Goal: Find specific page/section: Find specific page/section

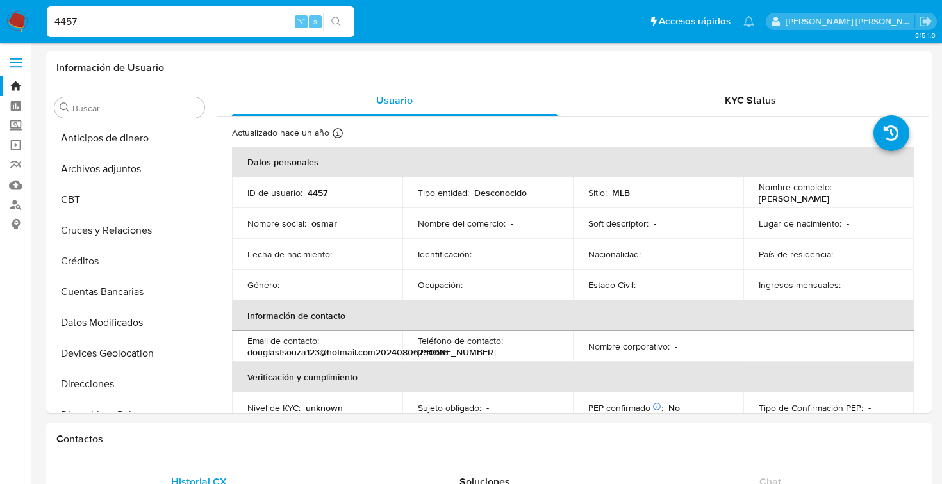
select select "10"
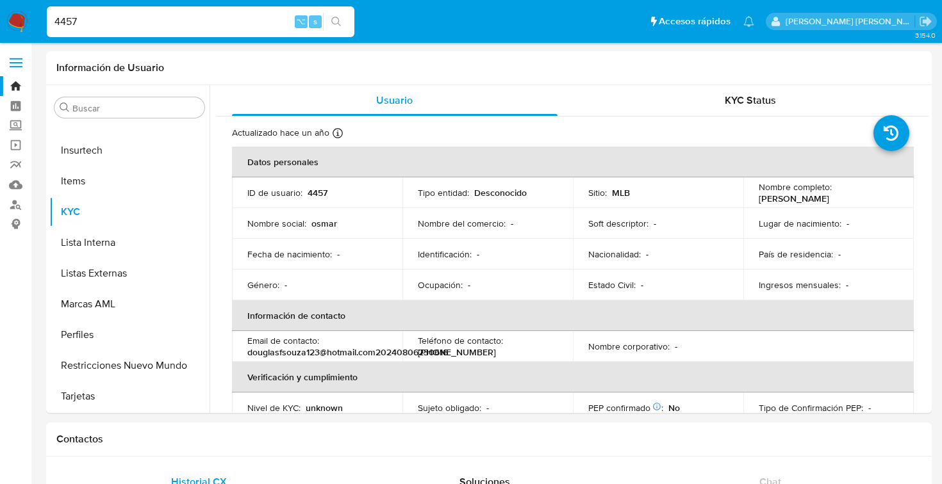
click at [167, 31] on div "4457 ⌥ s" at bounding box center [201, 21] width 308 height 31
click at [73, 38] on div "4457 ⌥ s" at bounding box center [201, 22] width 308 height 36
click at [73, 31] on div "4457 ⌥ s" at bounding box center [201, 21] width 308 height 31
click at [75, 18] on input "4457" at bounding box center [201, 21] width 308 height 17
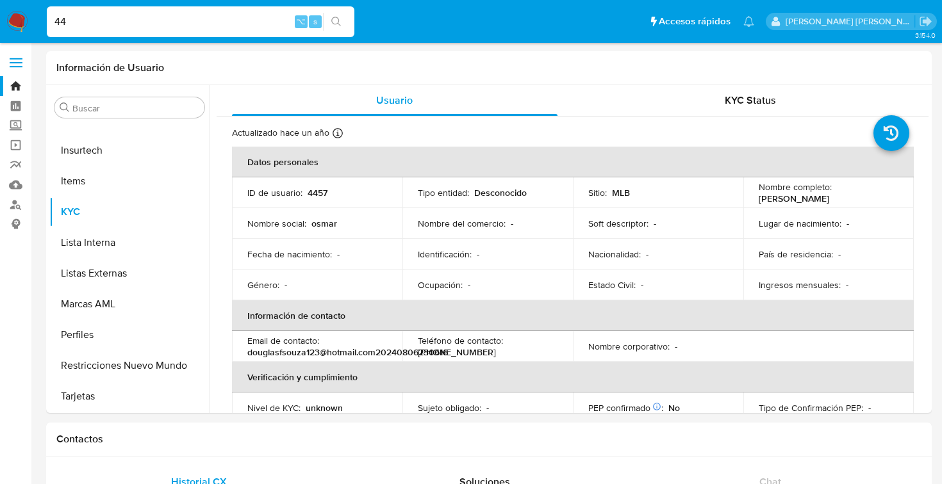
type input "4"
paste input "1361462807"
type input "1361462807"
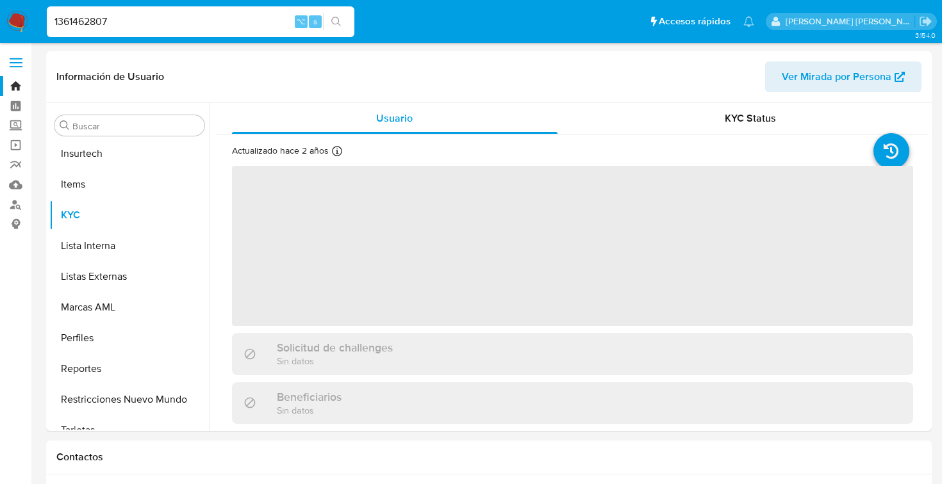
scroll to position [572, 0]
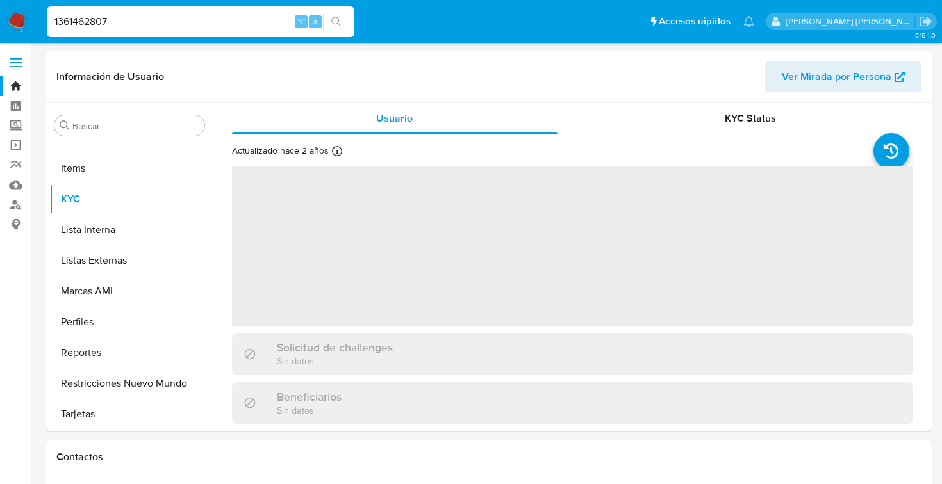
select select "10"
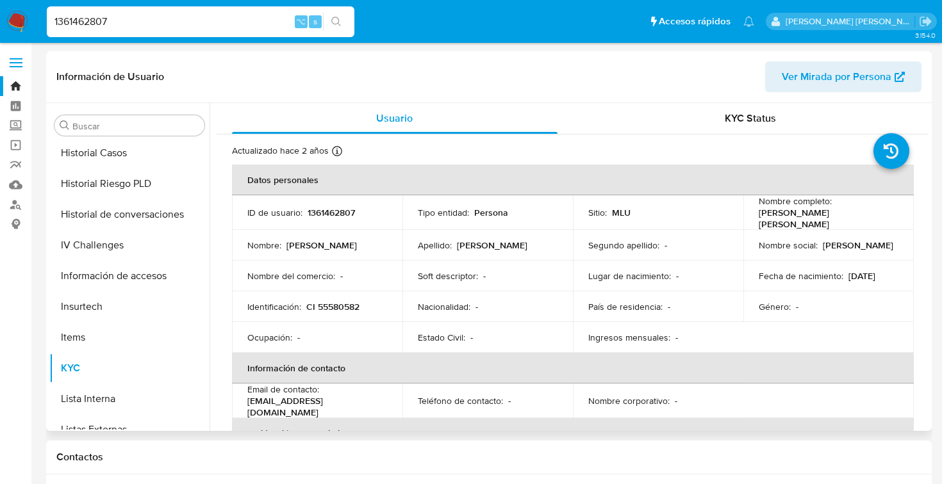
scroll to position [378, 0]
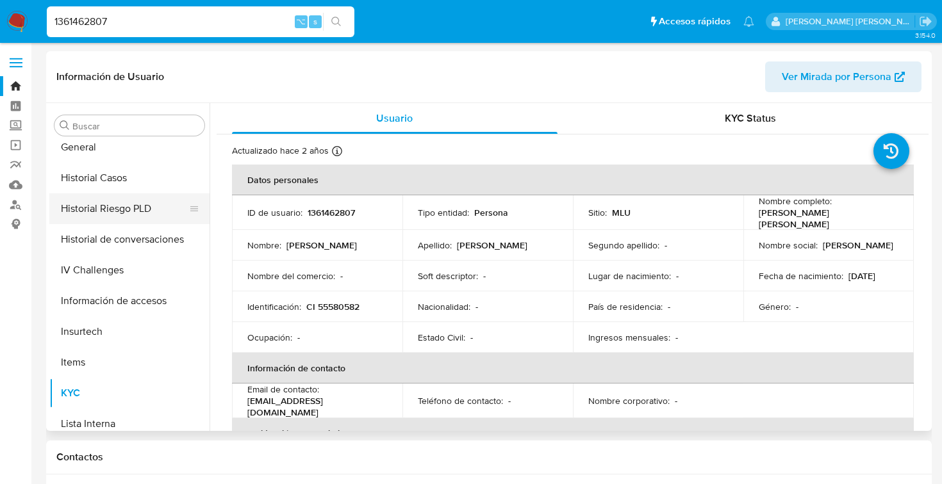
click at [113, 210] on button "Historial Riesgo PLD" at bounding box center [124, 209] width 150 height 31
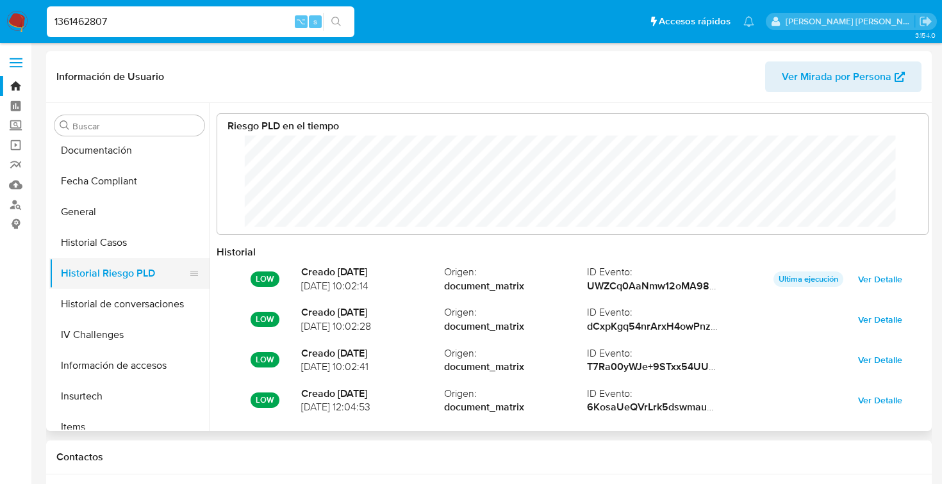
scroll to position [303, 0]
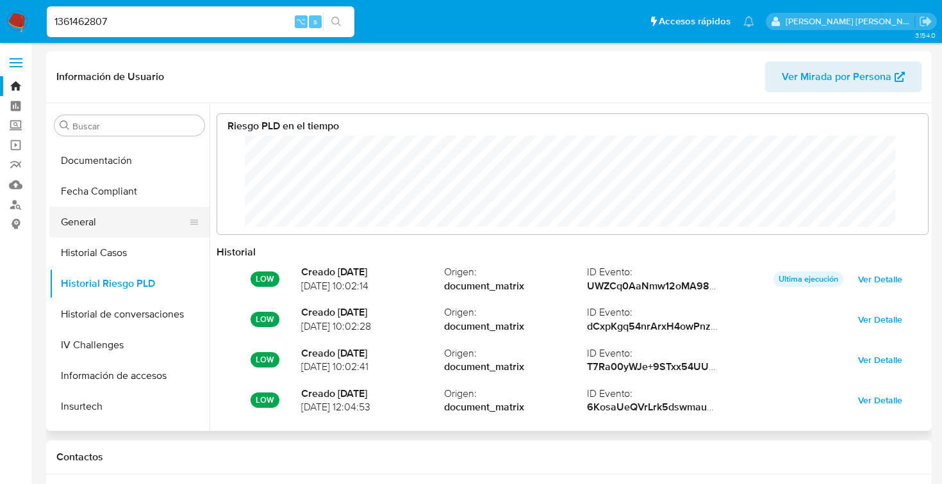
click at [104, 218] on button "General" at bounding box center [124, 222] width 150 height 31
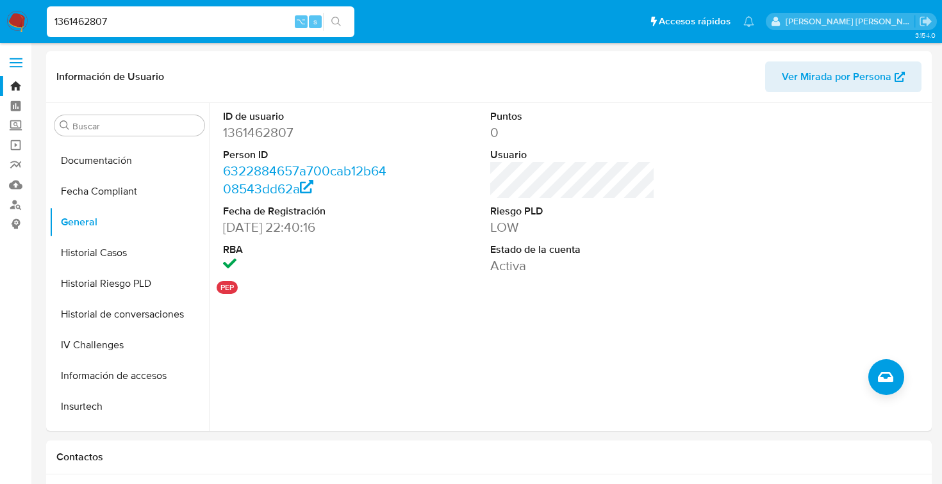
drag, startPoint x: 128, startPoint y: 18, endPoint x: 45, endPoint y: 15, distance: 83.3
click at [45, 15] on li "1361462807 ⌥ s" at bounding box center [201, 21] width 314 height 32
paste input "2611300008"
type input "2611300008"
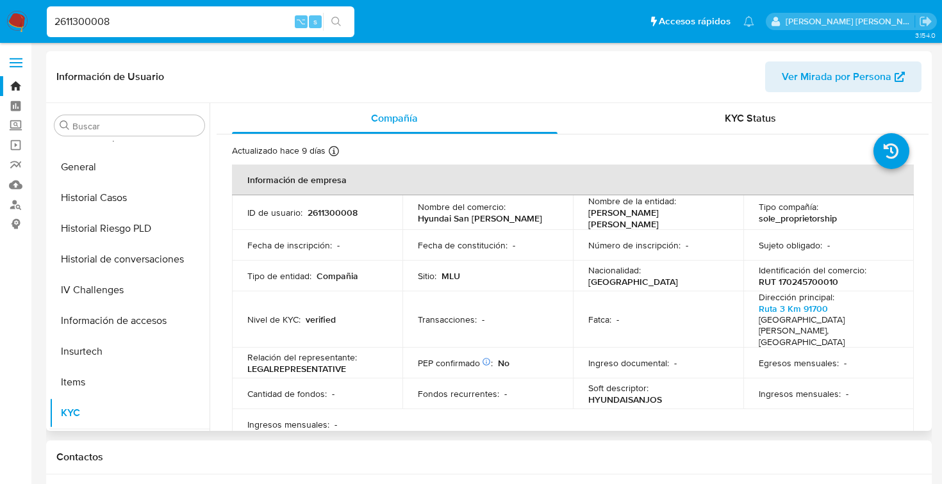
scroll to position [355, 0]
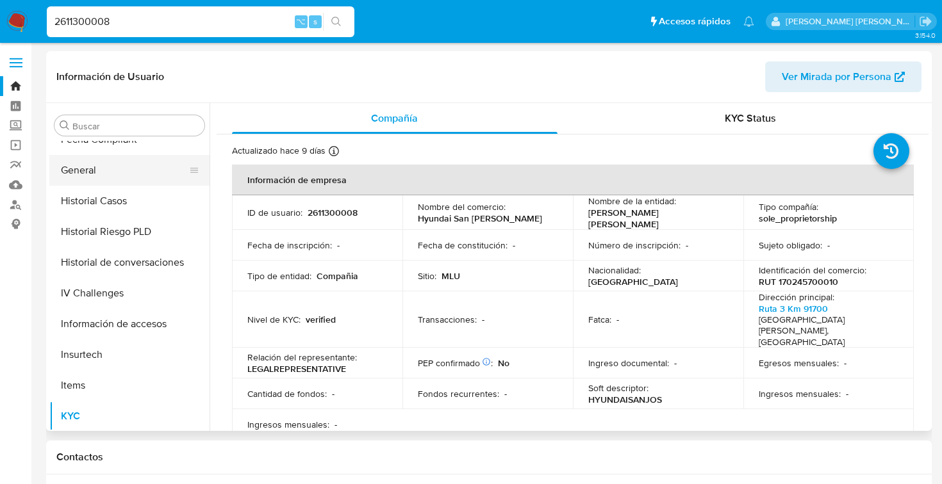
select select "10"
click at [92, 170] on button "General" at bounding box center [124, 170] width 150 height 31
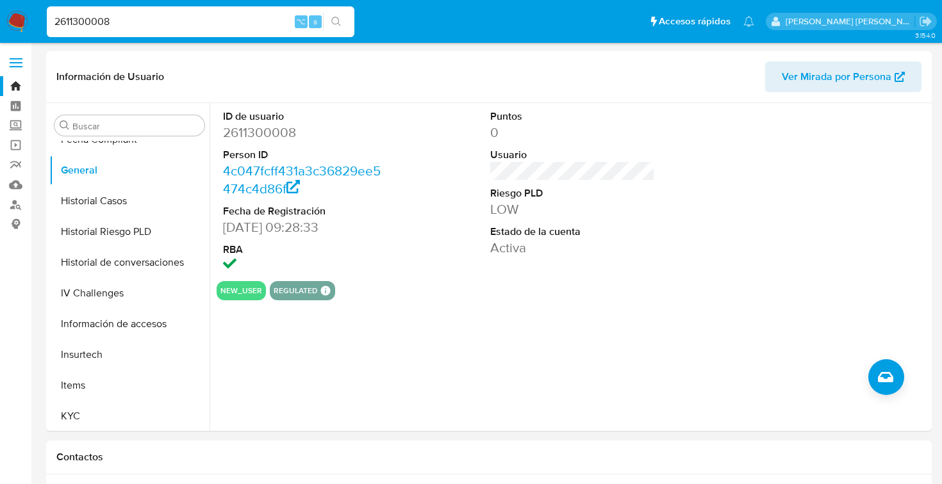
click at [69, 22] on input "2611300008" at bounding box center [201, 21] width 308 height 17
click at [122, 25] on input "2611300008" at bounding box center [201, 21] width 308 height 17
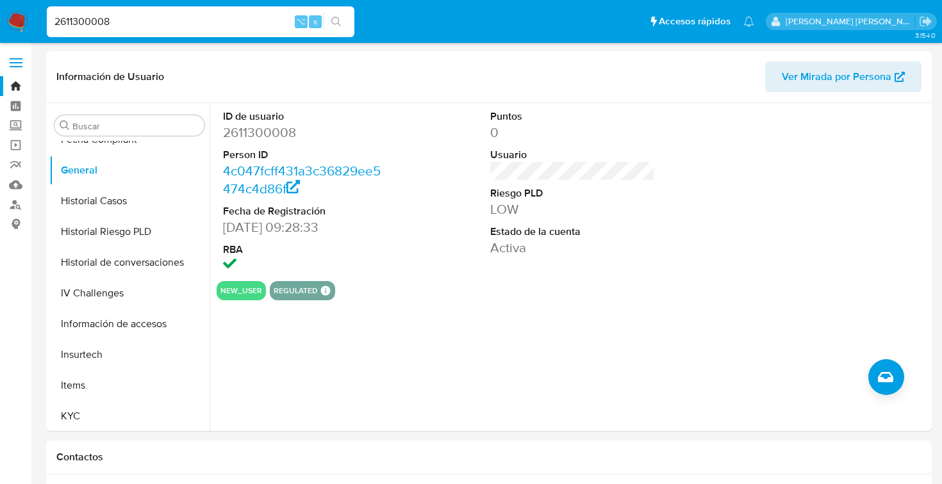
paste input "1161032687"
type input "1161032687"
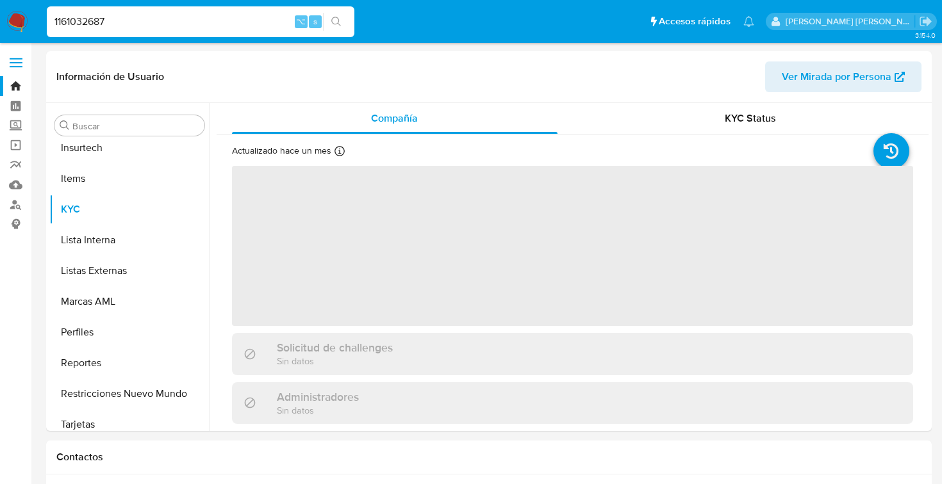
scroll to position [572, 0]
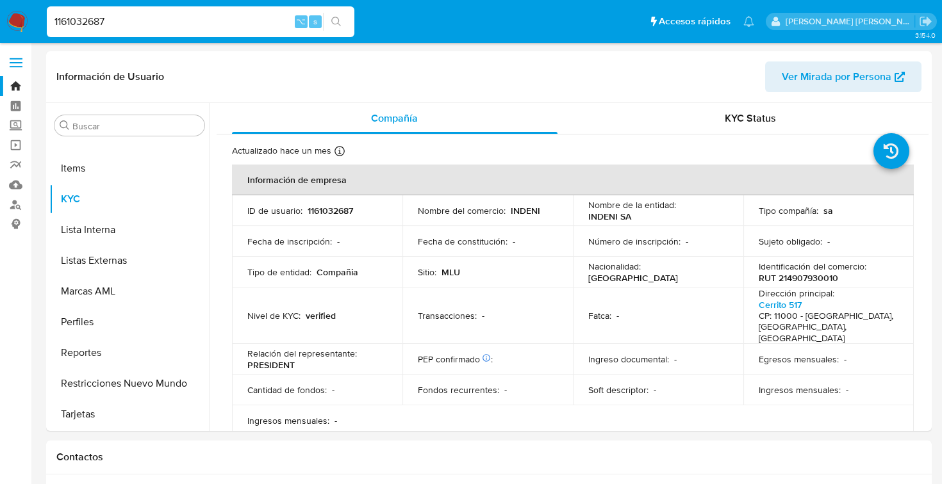
select select "10"
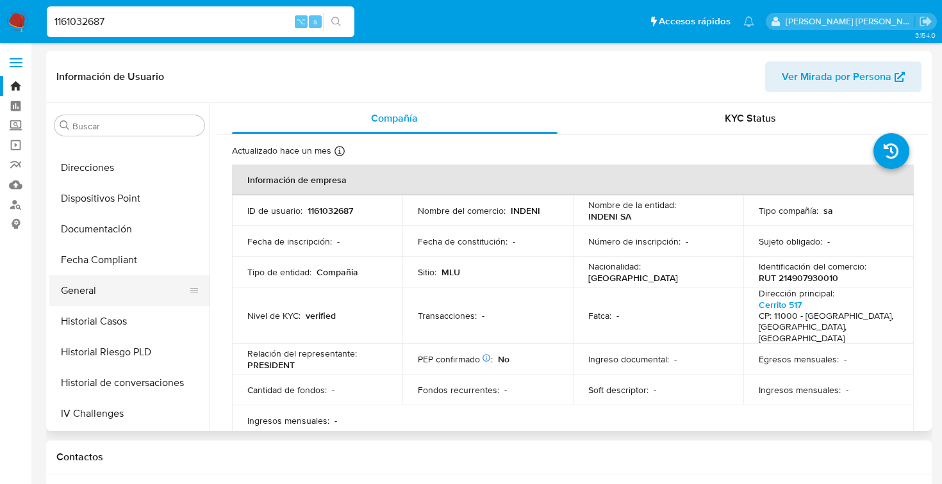
scroll to position [249, 0]
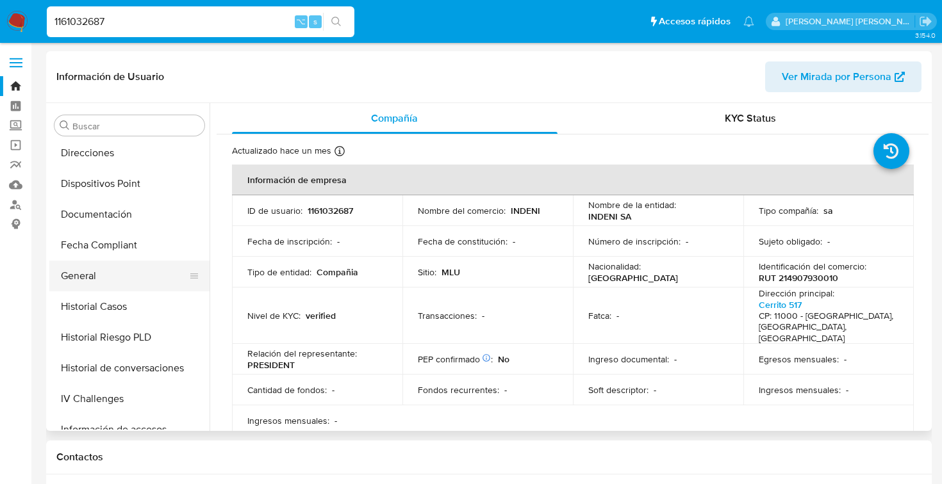
click at [88, 280] on button "General" at bounding box center [124, 276] width 150 height 31
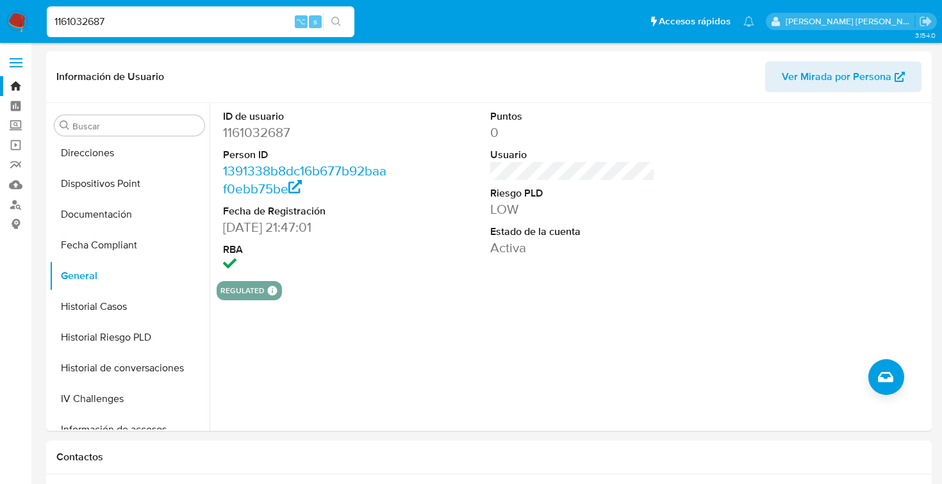
click at [146, 14] on input "1161032687" at bounding box center [201, 21] width 308 height 17
click at [88, 26] on input "1161032687" at bounding box center [201, 21] width 308 height 17
type input "198828124"
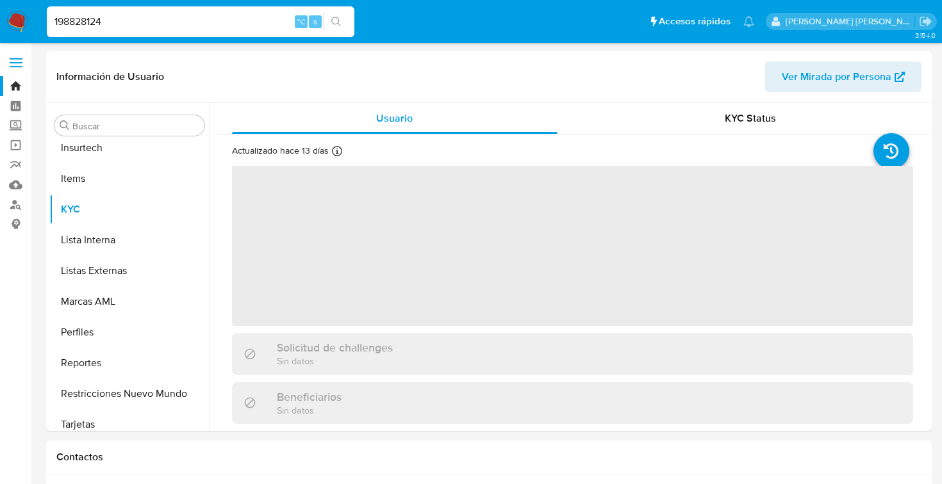
scroll to position [572, 0]
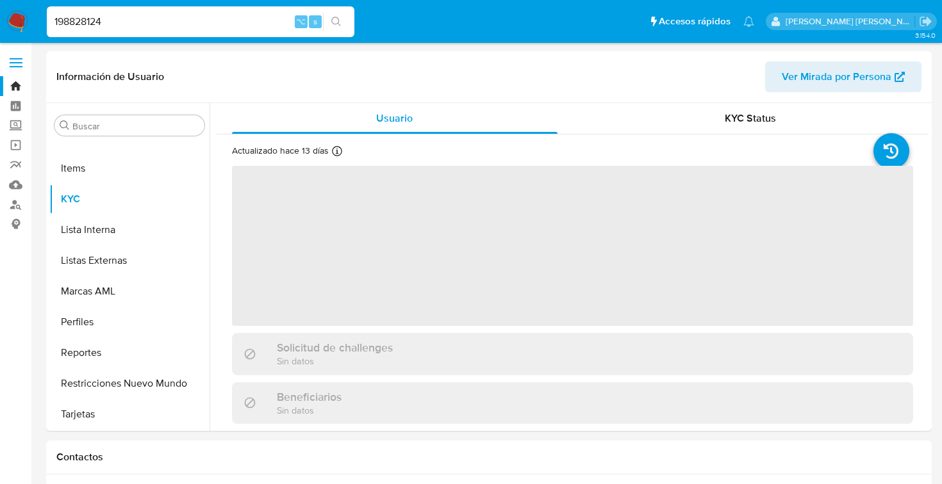
select select "10"
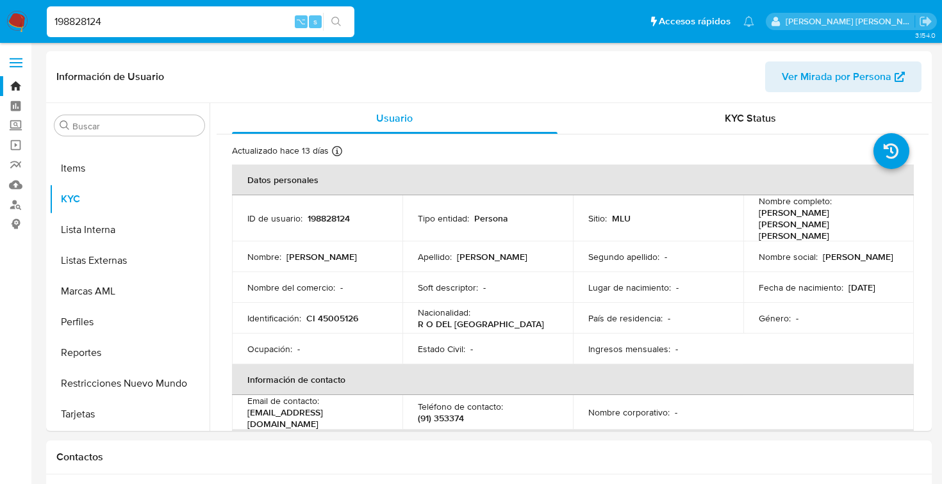
click at [83, 19] on input "198828124" at bounding box center [201, 21] width 308 height 17
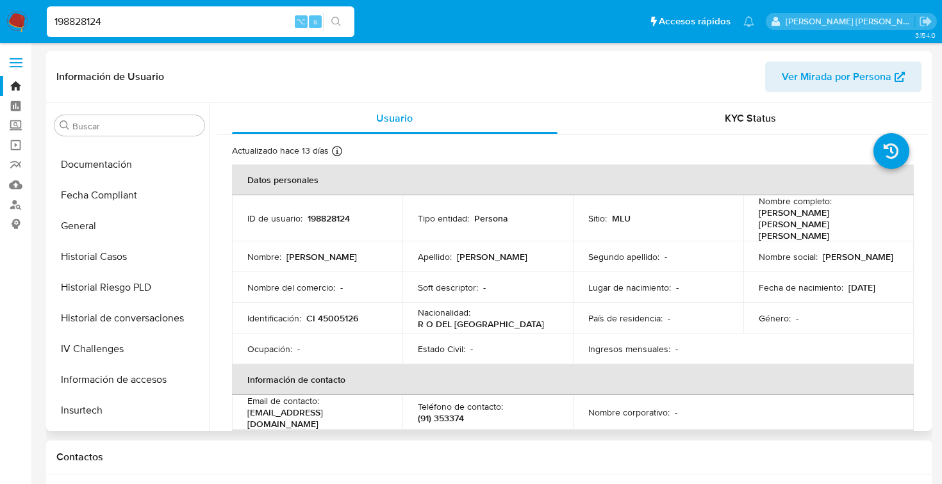
scroll to position [296, 0]
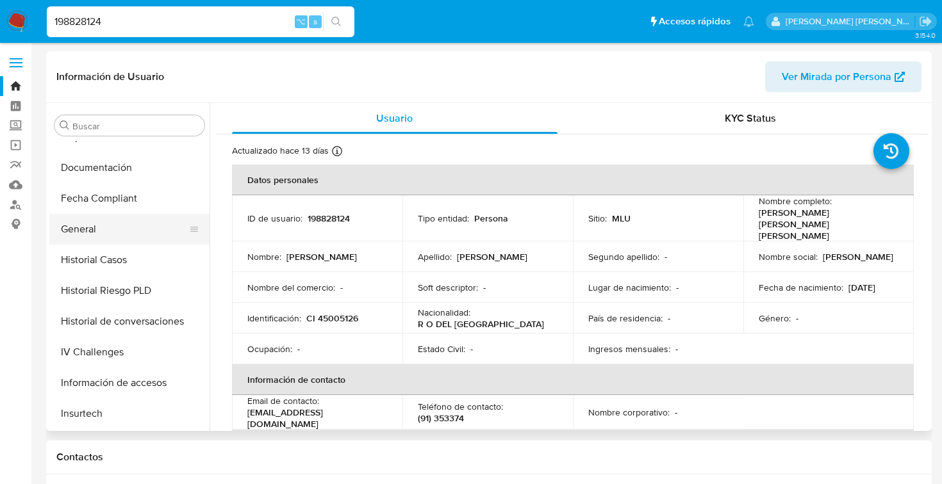
click at [99, 234] on button "General" at bounding box center [124, 229] width 150 height 31
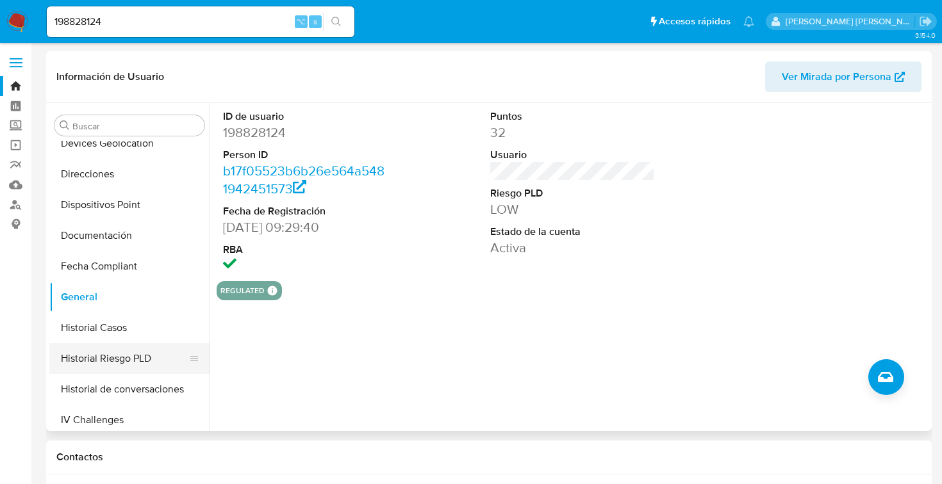
scroll to position [223, 0]
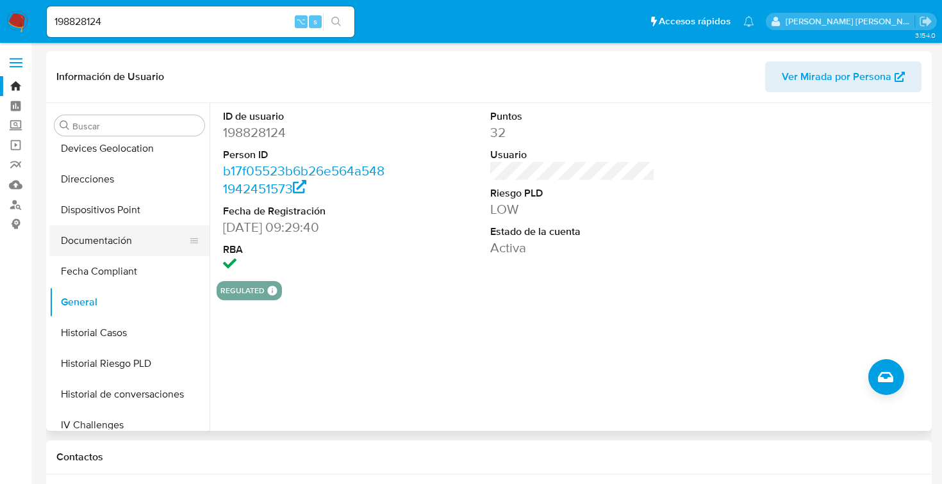
click at [112, 244] on button "Documentación" at bounding box center [124, 241] width 150 height 31
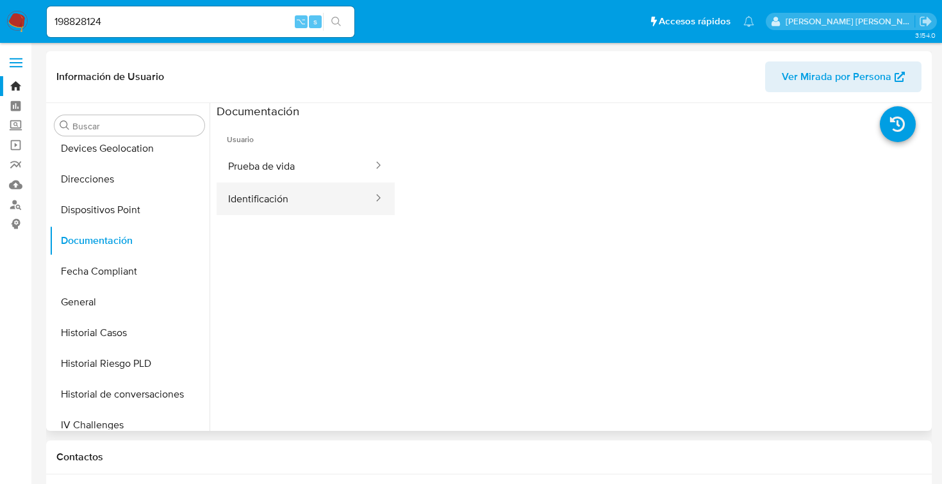
click at [306, 202] on button "Identificación" at bounding box center [296, 199] width 158 height 33
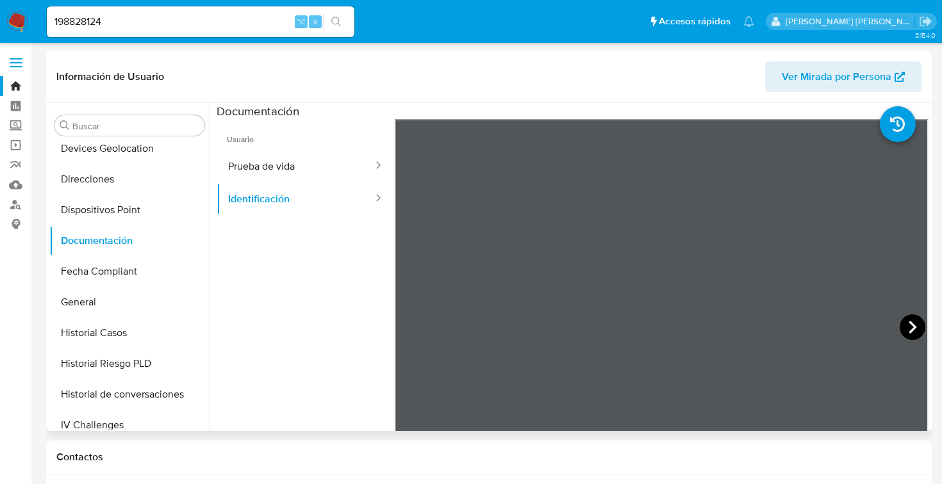
click at [909, 320] on icon at bounding box center [913, 328] width 26 height 26
click at [301, 158] on button "Prueba de vida" at bounding box center [296, 166] width 158 height 33
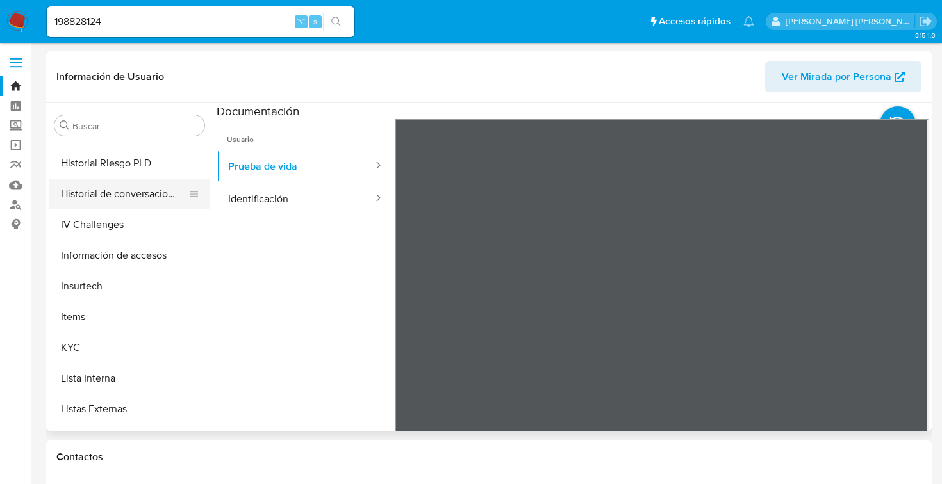
scroll to position [426, 0]
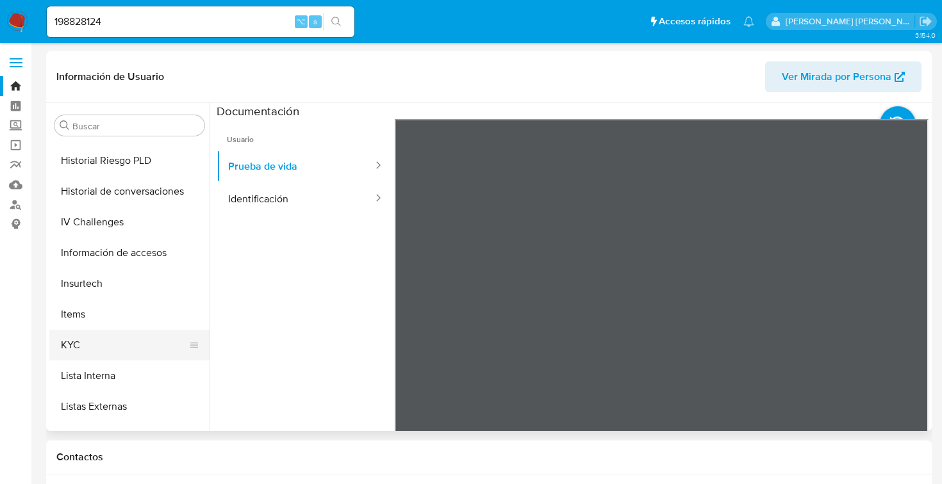
click at [95, 341] on button "KYC" at bounding box center [124, 345] width 150 height 31
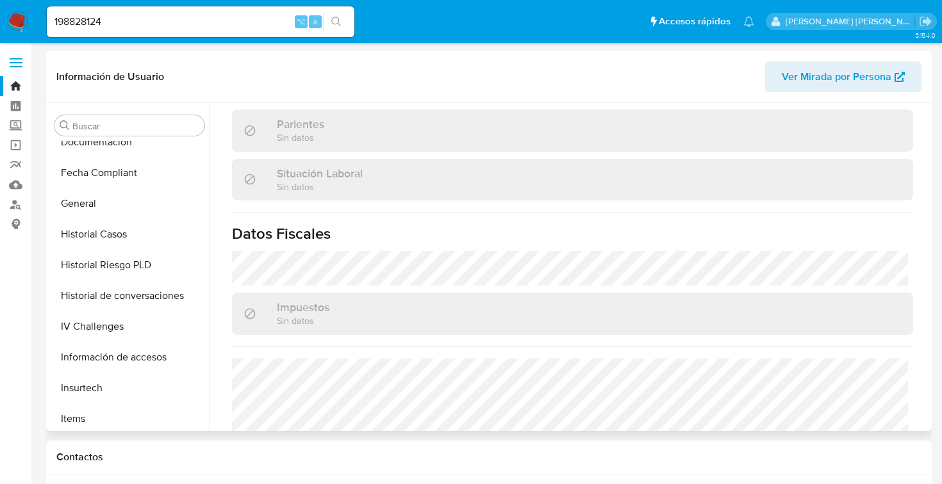
scroll to position [308, 0]
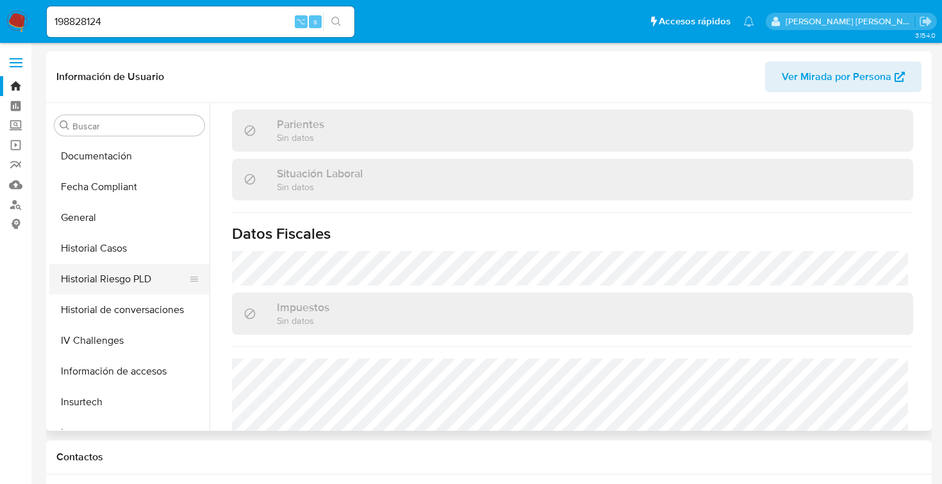
click at [113, 281] on button "Historial Riesgo PLD" at bounding box center [124, 279] width 150 height 31
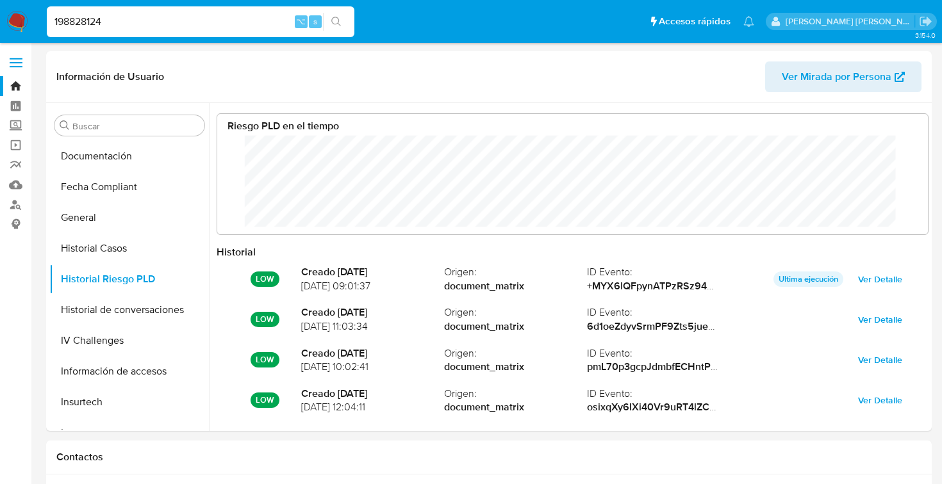
scroll to position [0, 0]
drag, startPoint x: 115, startPoint y: 26, endPoint x: 51, endPoint y: 24, distance: 63.5
click at [51, 24] on input "198828124" at bounding box center [201, 21] width 308 height 17
type input "2611300008"
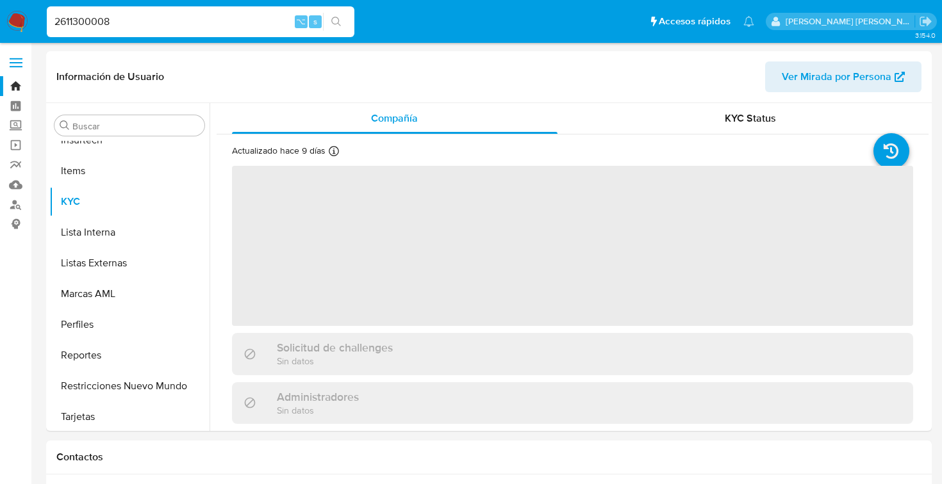
scroll to position [572, 0]
select select "10"
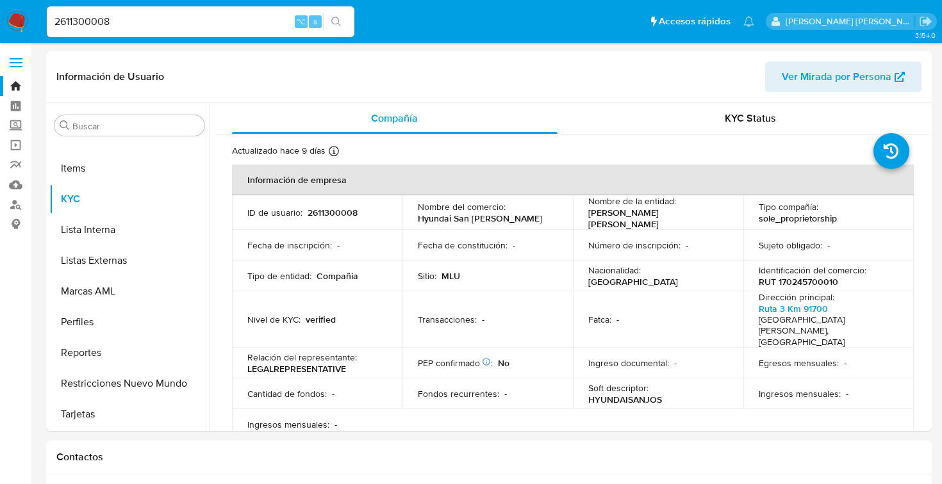
click at [72, 18] on input "2611300008" at bounding box center [201, 21] width 308 height 17
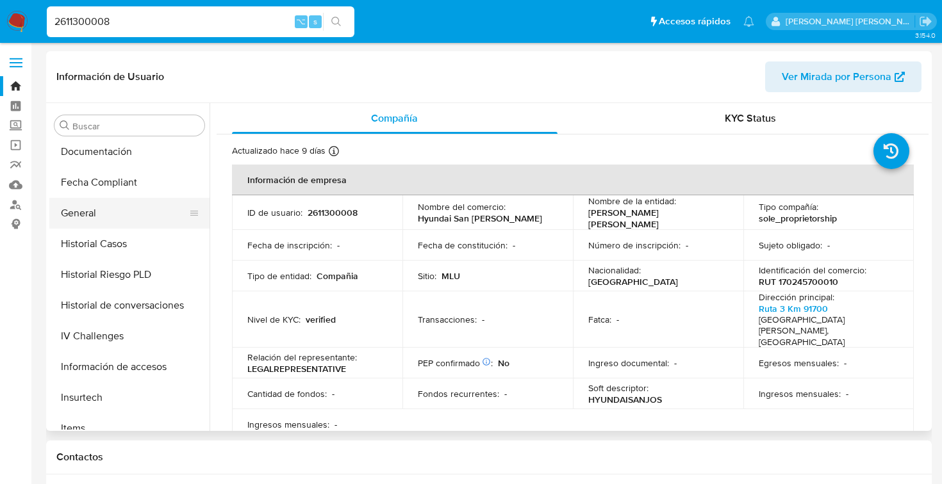
scroll to position [306, 0]
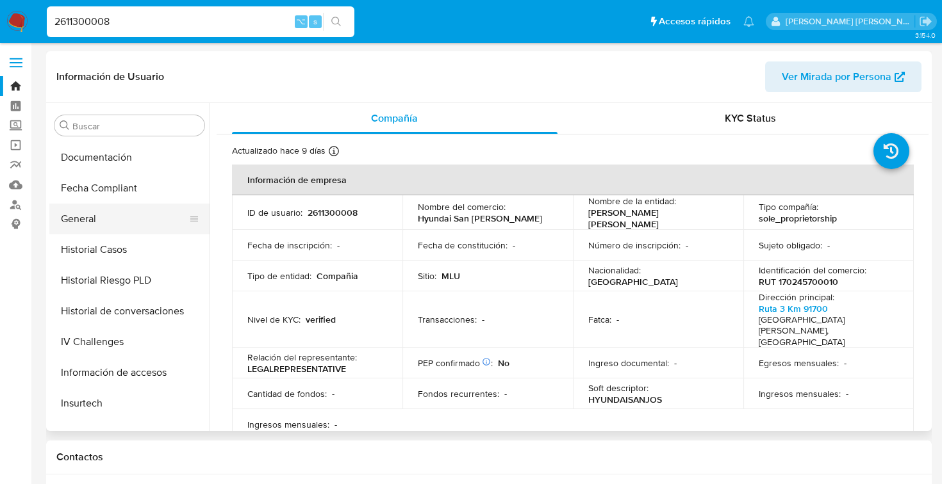
click at [97, 221] on button "General" at bounding box center [124, 219] width 150 height 31
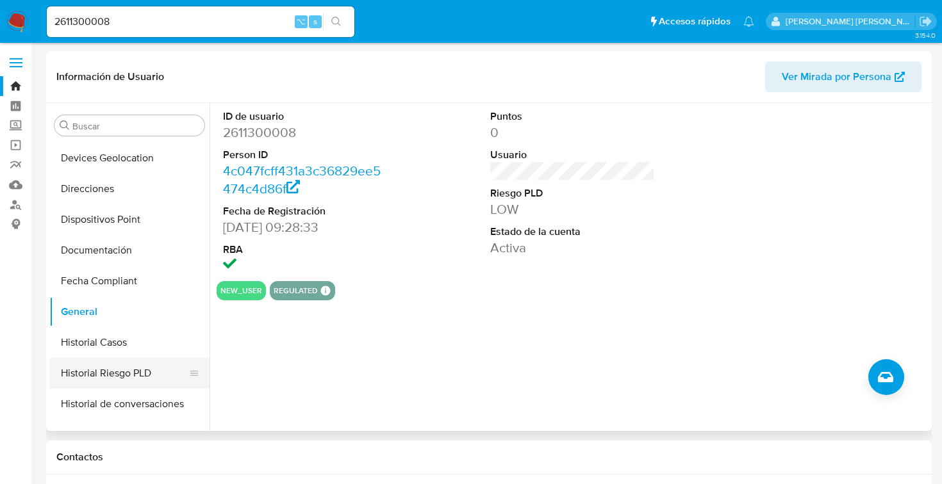
scroll to position [192, 0]
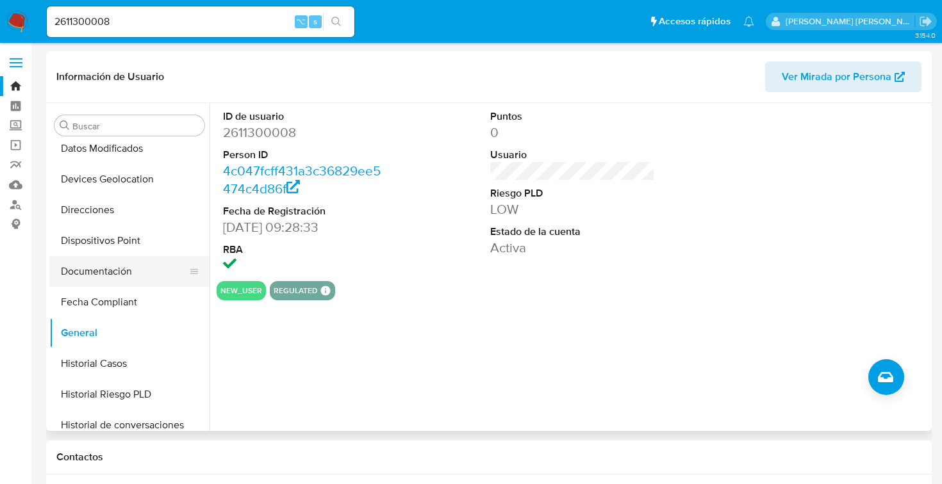
click at [106, 274] on button "Documentación" at bounding box center [124, 271] width 150 height 31
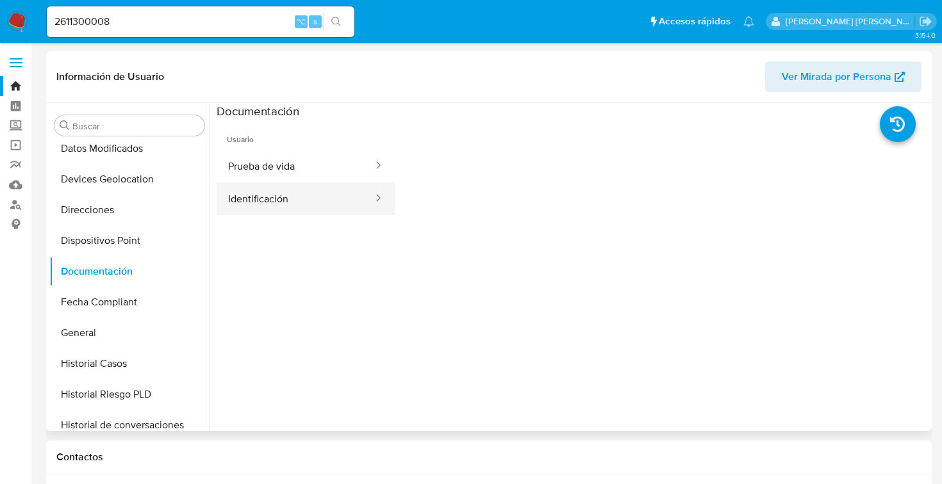
click at [276, 197] on button "Identificación" at bounding box center [296, 199] width 158 height 33
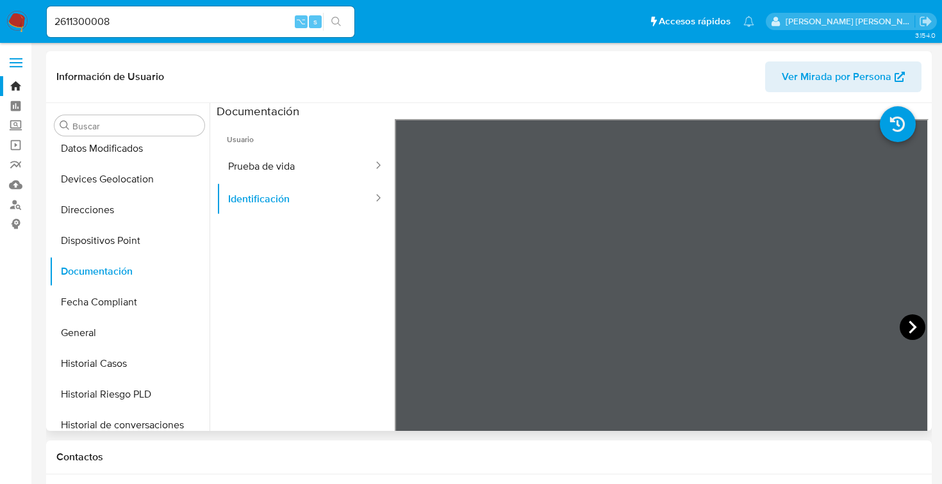
click at [900, 326] on icon at bounding box center [913, 328] width 26 height 26
click at [267, 160] on button "Prueba de vida" at bounding box center [296, 166] width 158 height 33
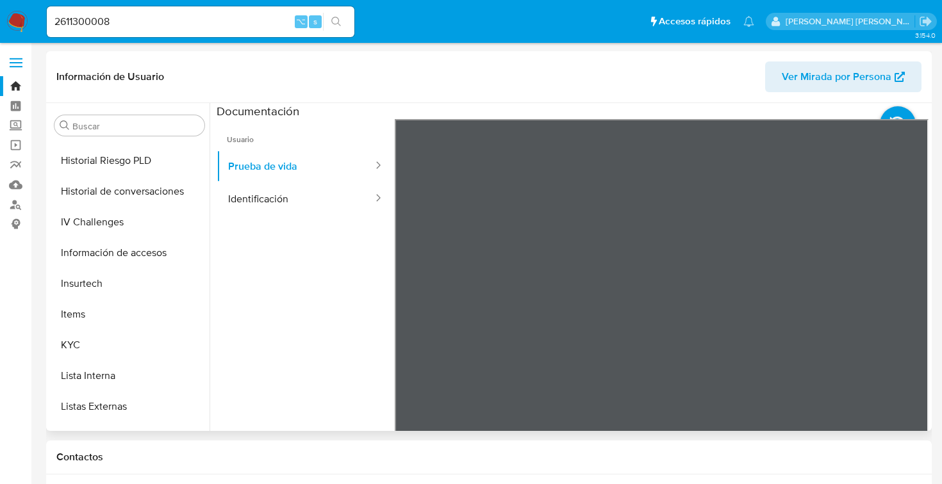
scroll to position [431, 0]
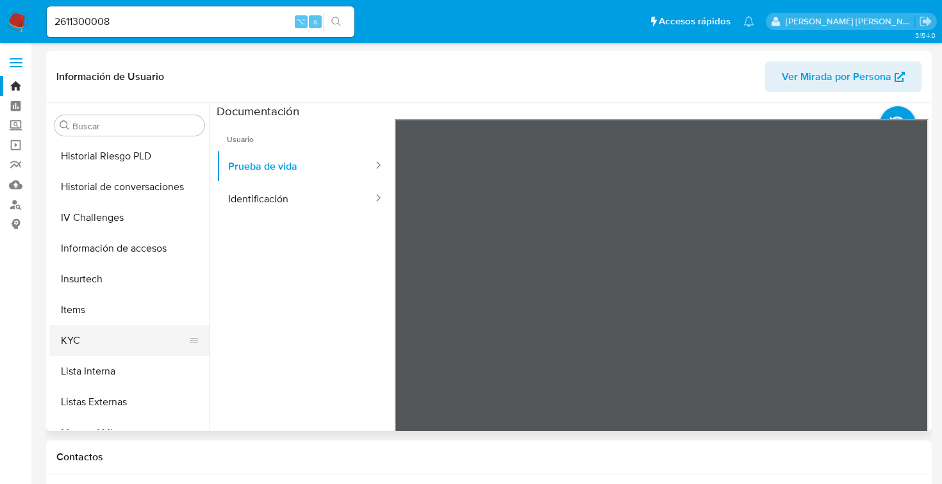
click at [133, 326] on button "KYC" at bounding box center [124, 341] width 150 height 31
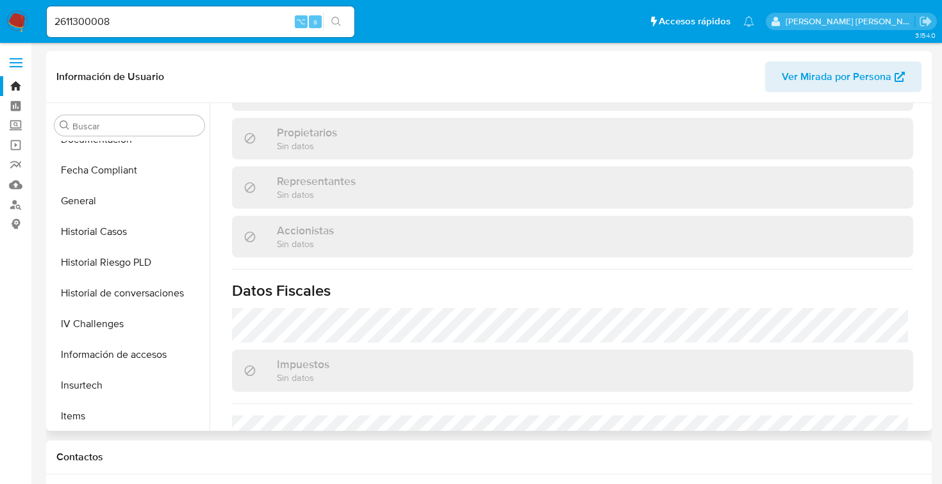
scroll to position [308, 0]
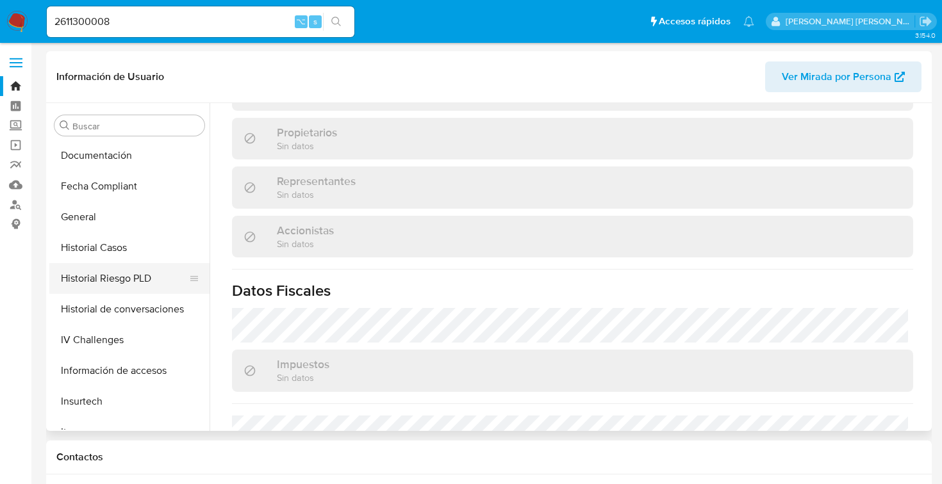
click at [126, 277] on button "Historial Riesgo PLD" at bounding box center [124, 278] width 150 height 31
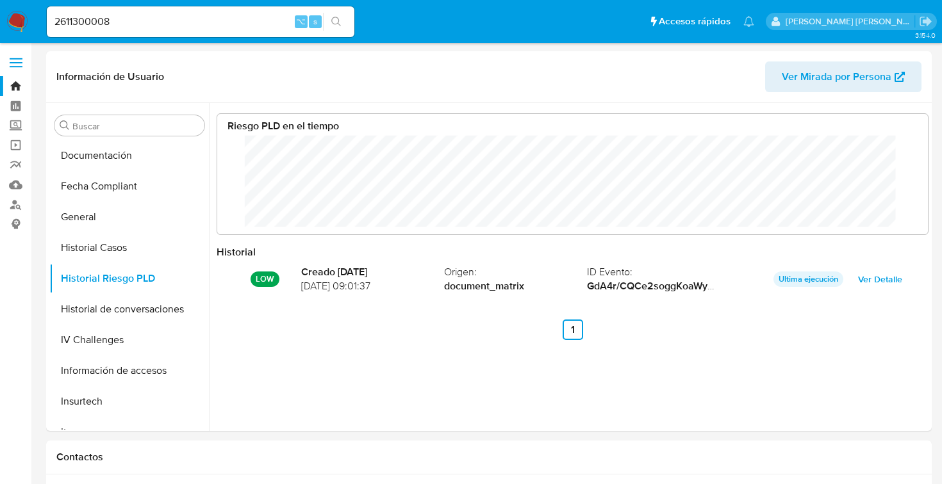
scroll to position [96, 685]
click at [131, 24] on input "2611300008" at bounding box center [201, 21] width 308 height 17
paste input "1161032687"
type input "1161032687"
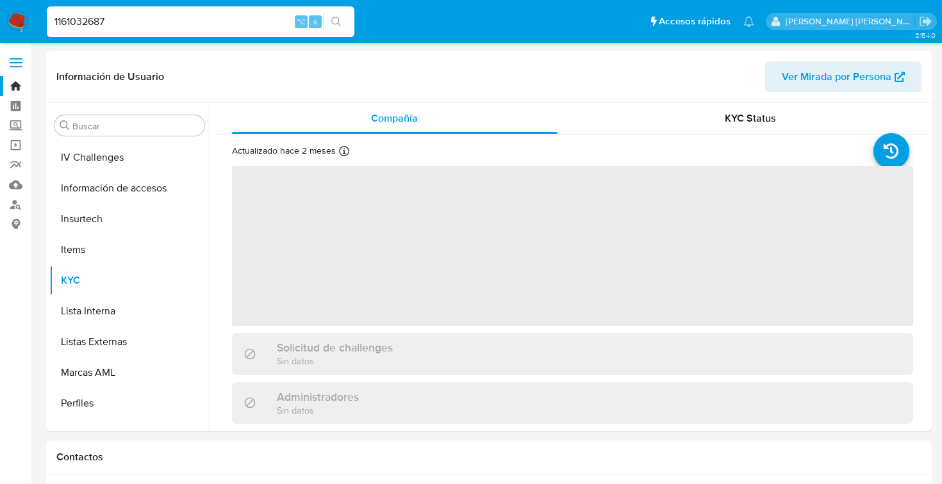
scroll to position [572, 0]
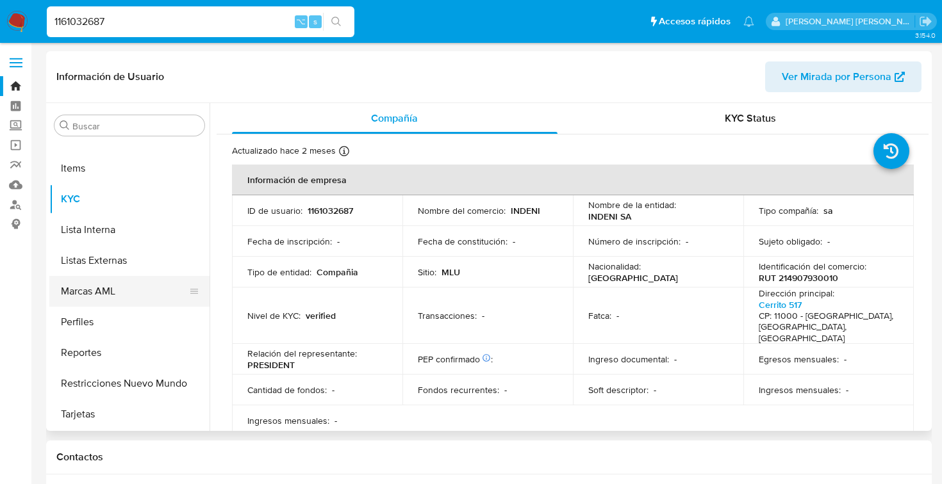
select select "10"
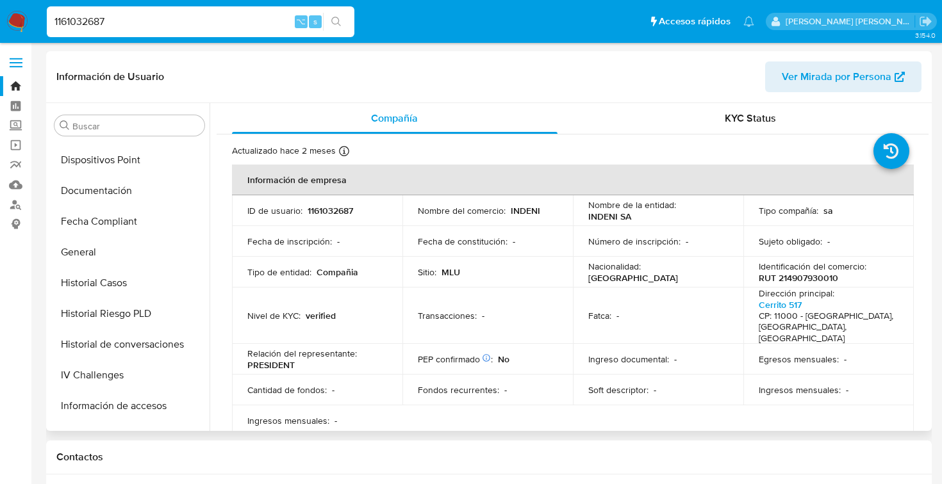
scroll to position [260, 0]
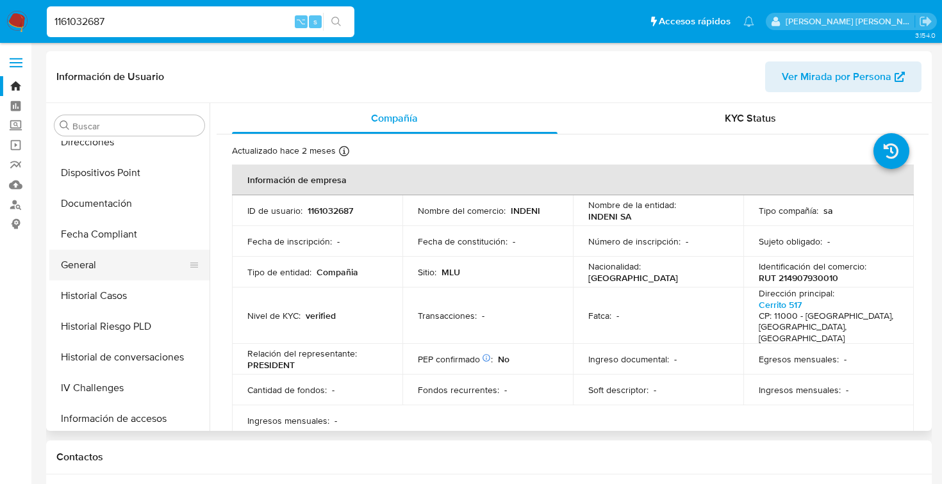
click at [99, 267] on button "General" at bounding box center [124, 265] width 150 height 31
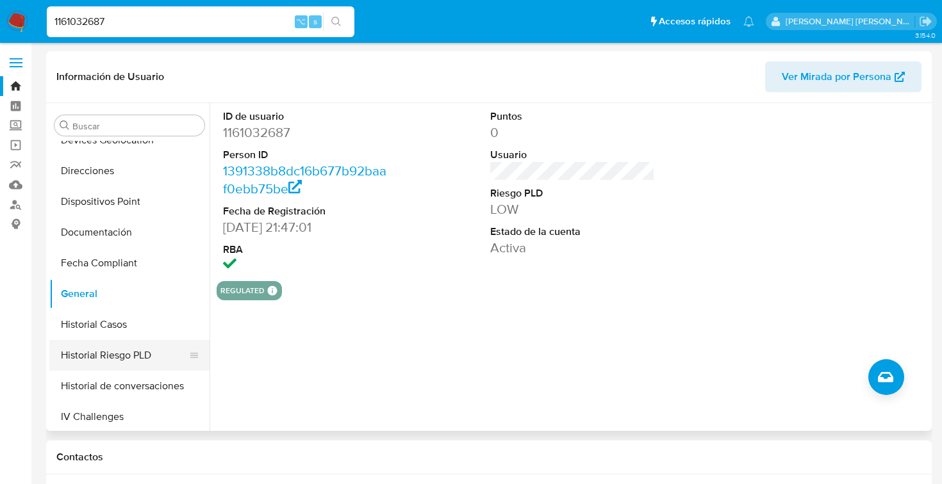
scroll to position [215, 0]
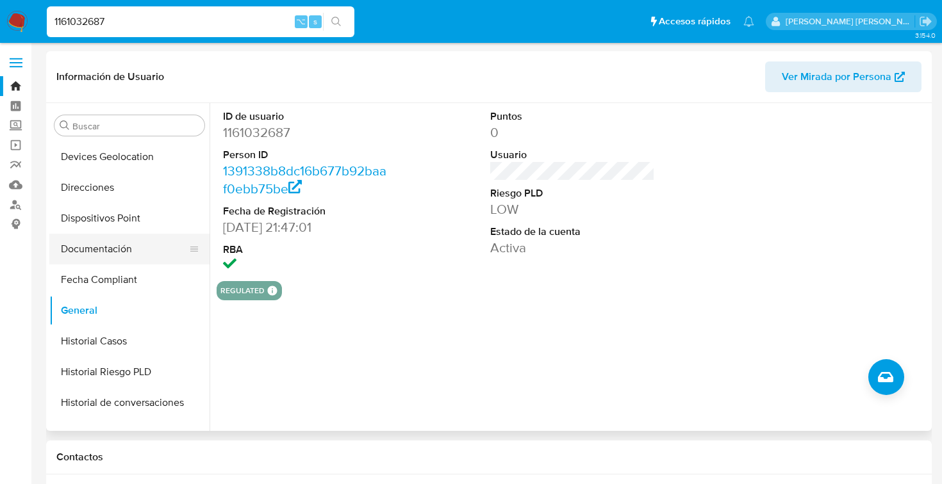
click at [116, 249] on button "Documentación" at bounding box center [124, 249] width 150 height 31
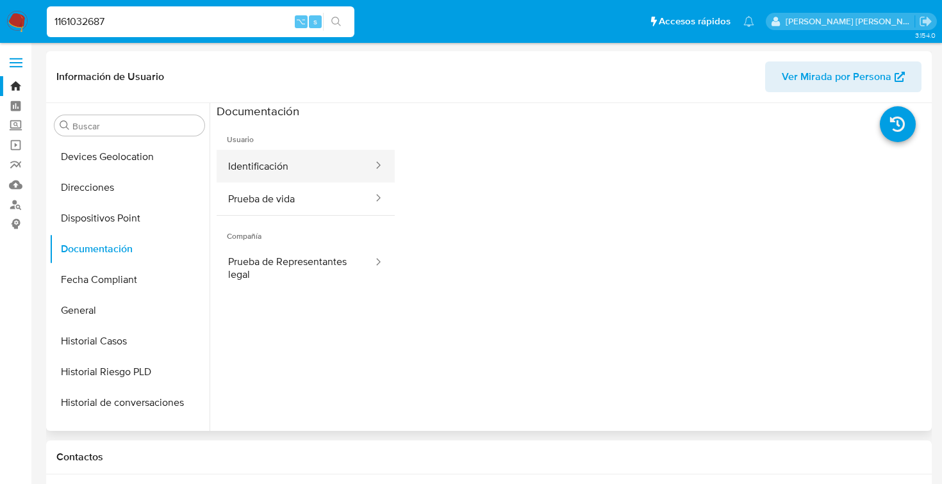
click at [294, 172] on button "Identificación" at bounding box center [296, 166] width 158 height 33
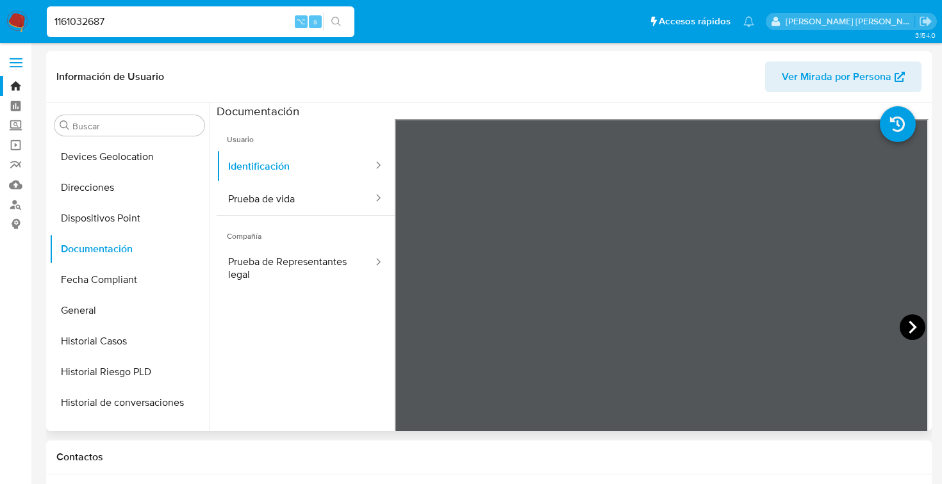
click at [906, 329] on icon at bounding box center [913, 328] width 26 height 26
click at [265, 206] on button "Prueba de vida" at bounding box center [296, 199] width 158 height 33
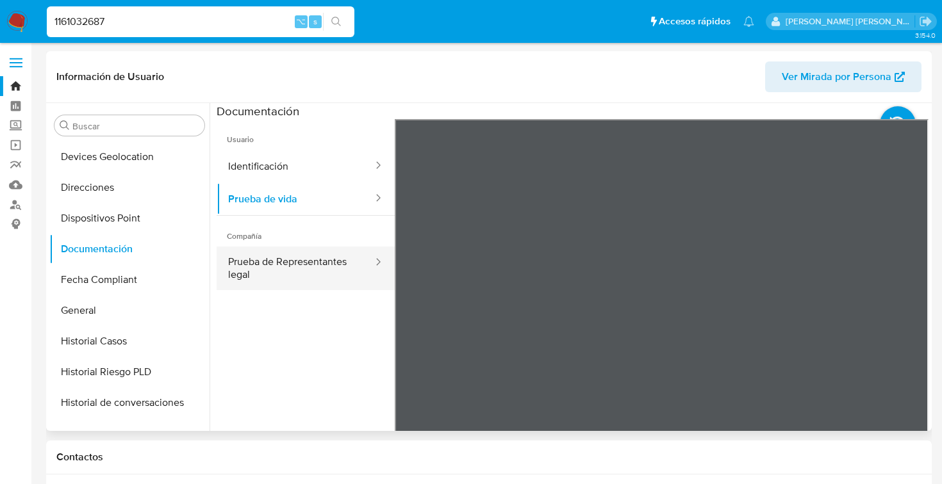
click at [309, 263] on button "Prueba de Representantes legal" at bounding box center [296, 269] width 158 height 44
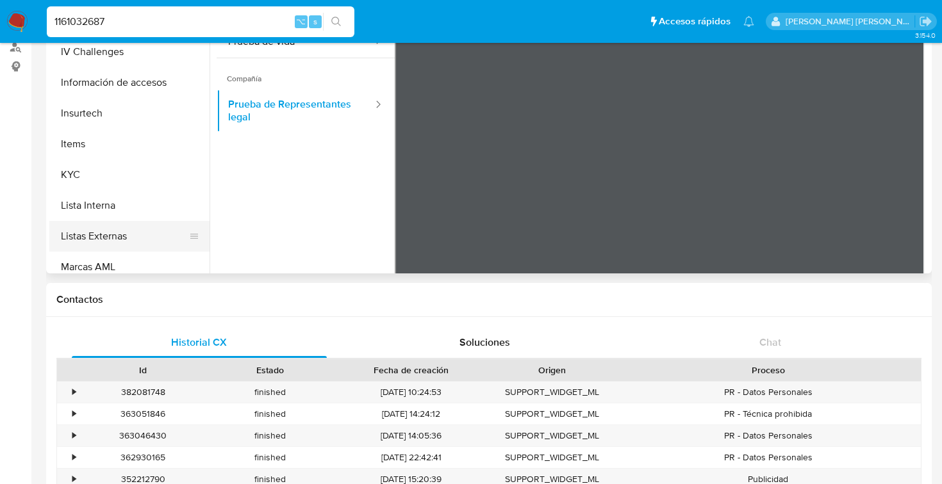
scroll to position [445, 0]
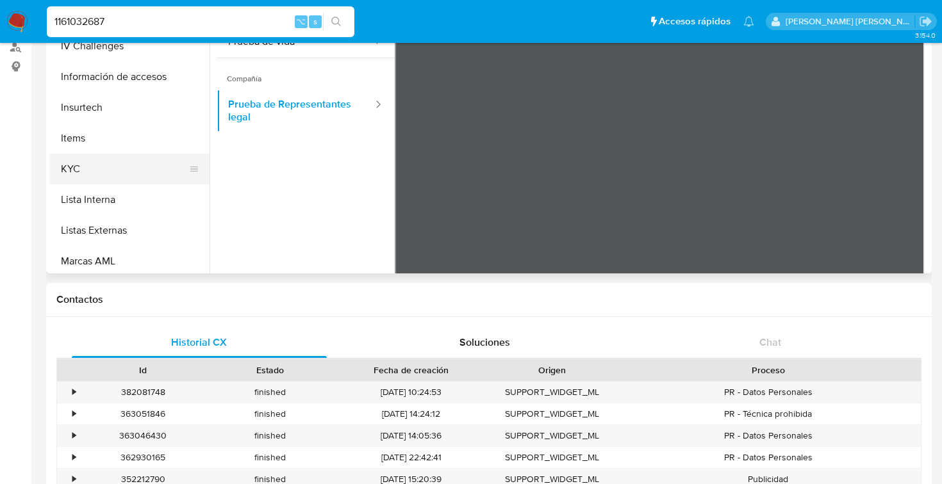
click at [99, 166] on button "KYC" at bounding box center [124, 169] width 150 height 31
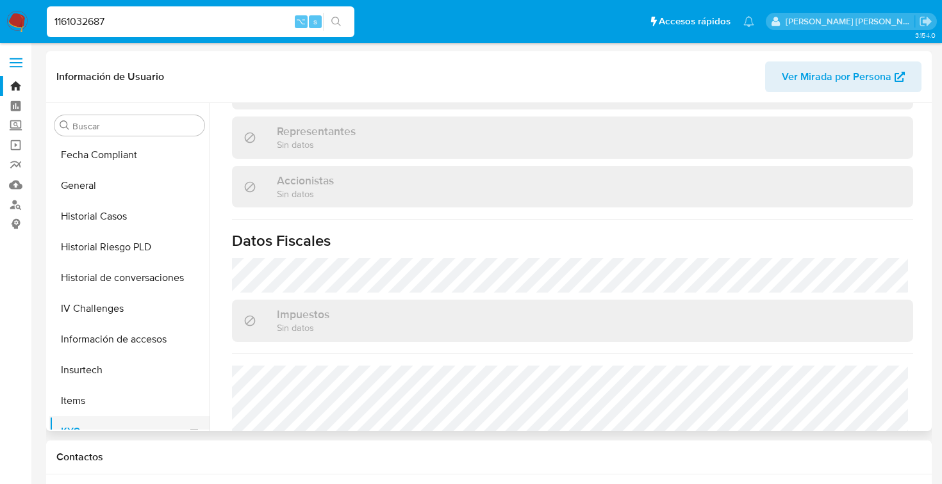
scroll to position [312, 0]
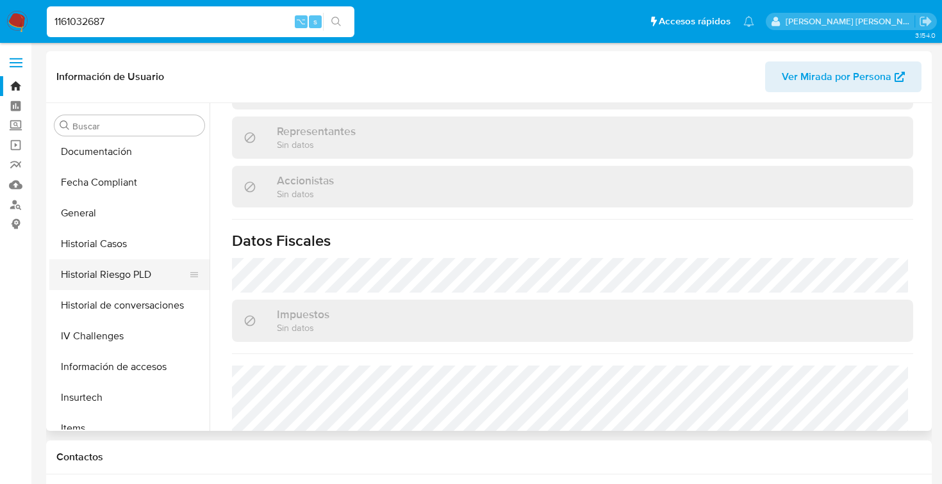
click at [139, 275] on button "Historial Riesgo PLD" at bounding box center [124, 275] width 150 height 31
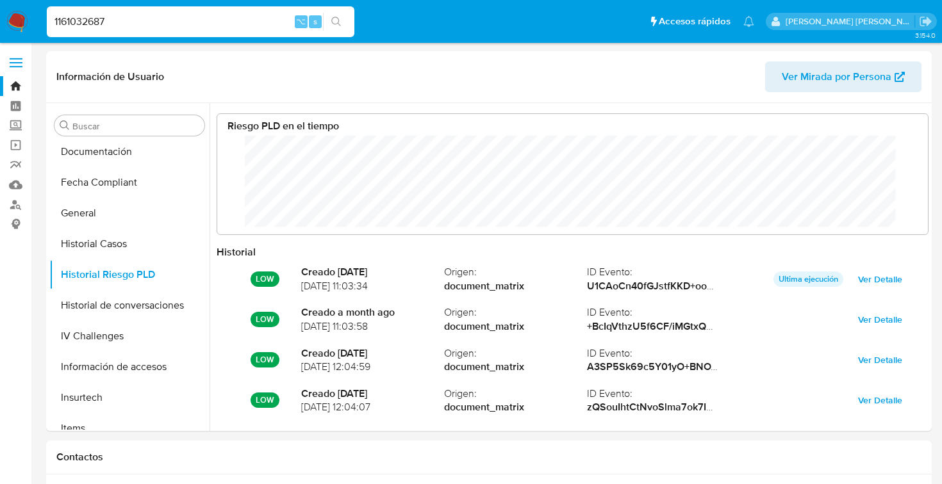
scroll to position [96, 685]
